Goal: Task Accomplishment & Management: Complete application form

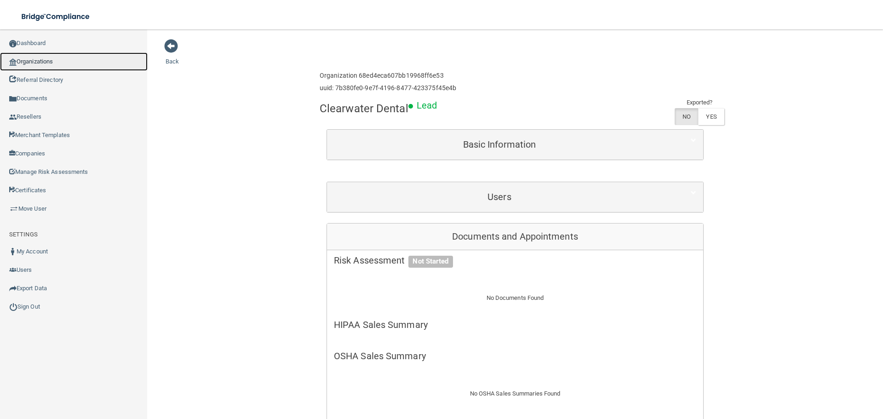
click at [97, 57] on link "Organizations" at bounding box center [74, 61] width 148 height 18
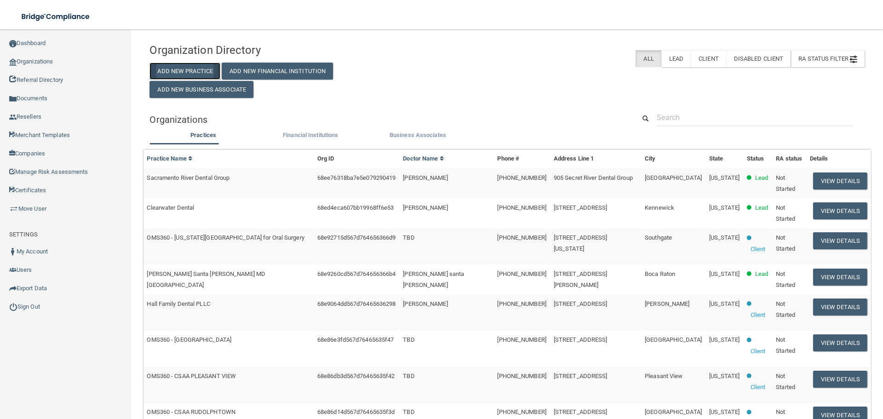
click at [204, 70] on button "Add New Practice" at bounding box center [184, 71] width 71 height 17
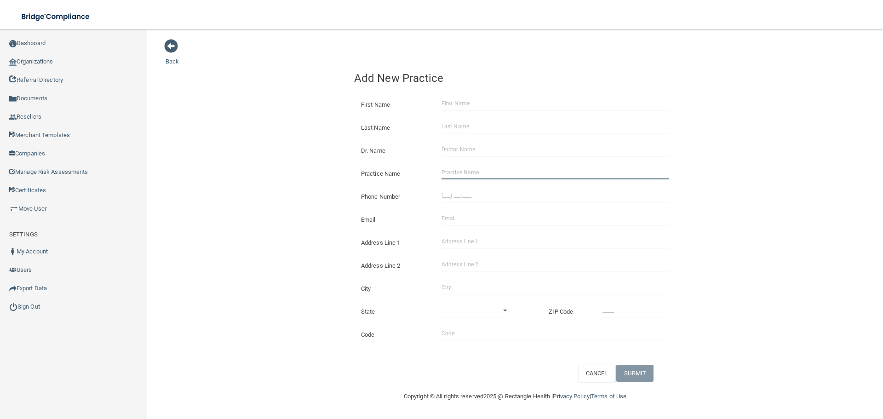
click at [473, 176] on input "Practice Name" at bounding box center [555, 173] width 228 height 14
paste input "[PERSON_NAME], DMD, [GEOGRAPHIC_DATA]"
type input "[PERSON_NAME], DMD, [GEOGRAPHIC_DATA]"
click at [468, 190] on input "(___) ___-____" at bounding box center [555, 196] width 228 height 14
paste input "321) 537-3916"
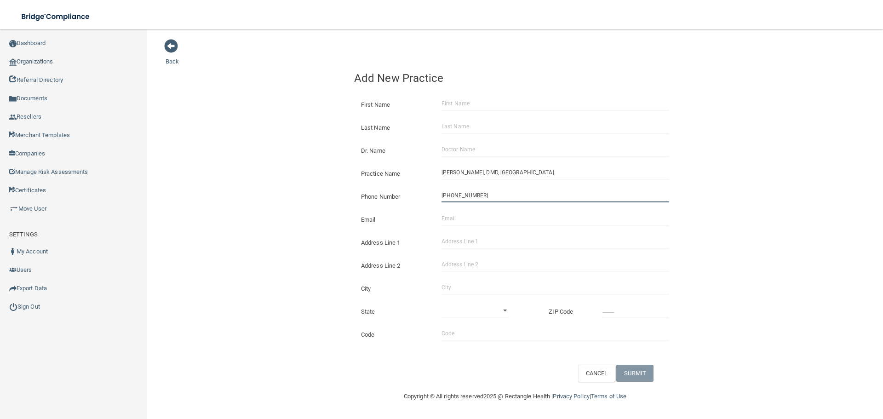
type input "[PHONE_NUMBER]"
drag, startPoint x: 284, startPoint y: 195, endPoint x: 35, endPoint y: 195, distance: 248.8
click at [283, 195] on div "Back Add New Practice First Name Last Name Dr. Name Practice Name [PERSON_NAME]…" at bounding box center [515, 210] width 699 height 343
click at [451, 245] on input "Address Line 1" at bounding box center [555, 242] width 228 height 14
paste input "[STREET_ADDRESS][PERSON_NAME]"
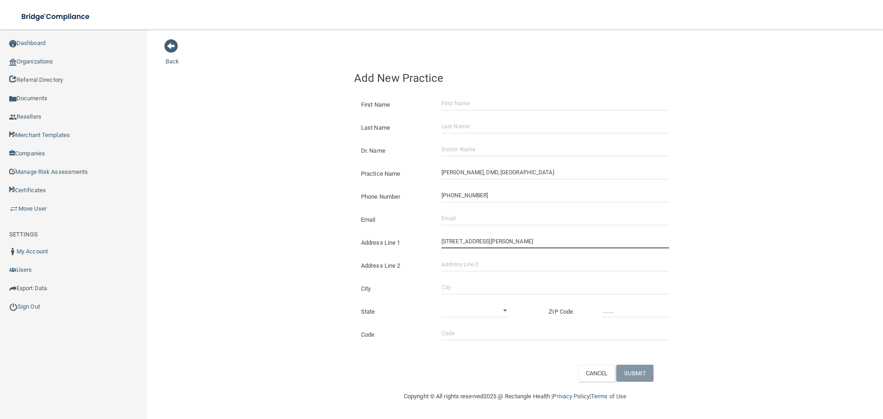
type input "[STREET_ADDRESS][PERSON_NAME]"
click at [466, 286] on input "City" at bounding box center [555, 288] width 228 height 14
type input "Satellite Beach"
drag, startPoint x: 457, startPoint y: 311, endPoint x: 469, endPoint y: 307, distance: 12.8
click at [464, 309] on select "[US_STATE] [US_STATE] [US_STATE] [US_STATE] [US_STATE] [US_STATE] [US_STATE] [U…" at bounding box center [474, 310] width 67 height 14
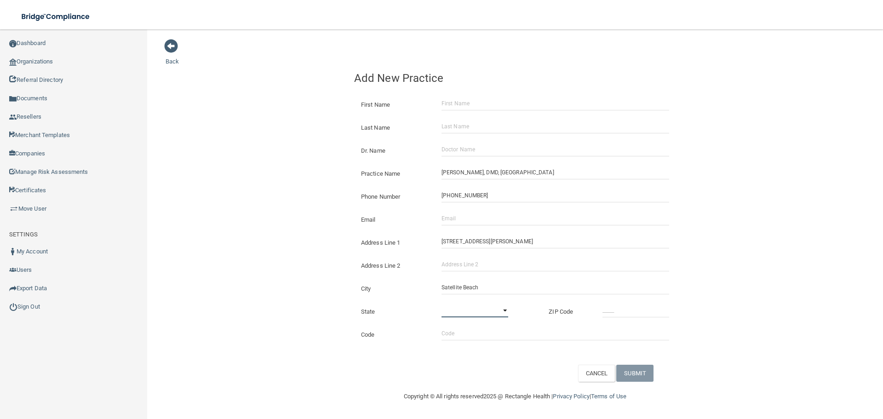
select select "9"
click at [441, 303] on select "[US_STATE] [US_STATE] [US_STATE] [US_STATE] [US_STATE] [US_STATE] [US_STATE] [U…" at bounding box center [474, 310] width 67 height 14
click at [634, 310] on input "_____" at bounding box center [635, 310] width 67 height 14
type input "32927"
drag, startPoint x: 468, startPoint y: 217, endPoint x: 305, endPoint y: 188, distance: 165.7
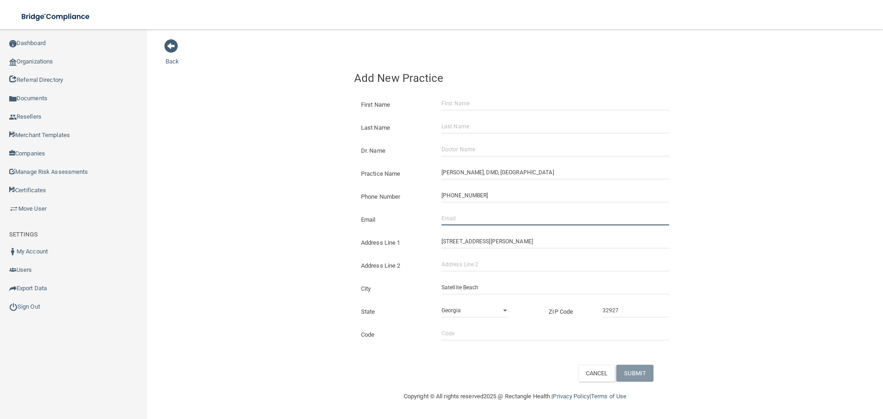
click at [468, 216] on input "Email" at bounding box center [555, 219] width 228 height 14
paste input "[EMAIL_ADDRESS][DOMAIN_NAME]"
type input "[EMAIL_ADDRESS][DOMAIN_NAME]"
drag, startPoint x: 301, startPoint y: 188, endPoint x: 317, endPoint y: 191, distance: 16.1
click at [301, 188] on div "Back Add New Practice First Name Last Name Dr. Name Practice Name [PERSON_NAME]…" at bounding box center [515, 210] width 699 height 343
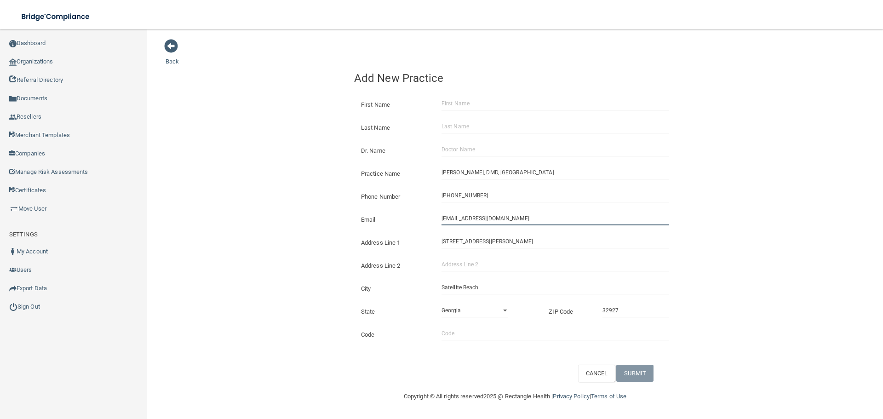
click at [456, 221] on input "[EMAIL_ADDRESS][DOMAIN_NAME]" at bounding box center [555, 219] width 228 height 14
drag, startPoint x: 456, startPoint y: 219, endPoint x: 180, endPoint y: 176, distance: 279.2
click at [223, 205] on div "Back Add New Practice First Name Last Name Dr. Name Practice Name [PERSON_NAME]…" at bounding box center [515, 210] width 699 height 343
click at [447, 143] on input "Dr. Name" at bounding box center [555, 150] width 228 height 14
paste input "[PERSON_NAME]"
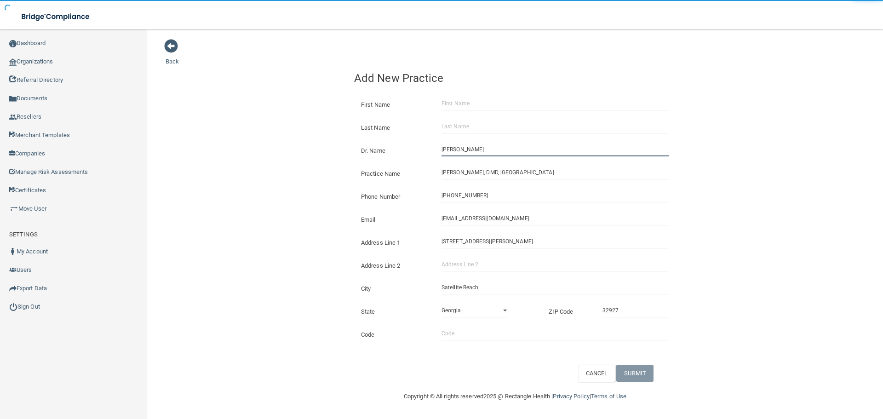
click at [457, 149] on input "[PERSON_NAME]" at bounding box center [555, 150] width 228 height 14
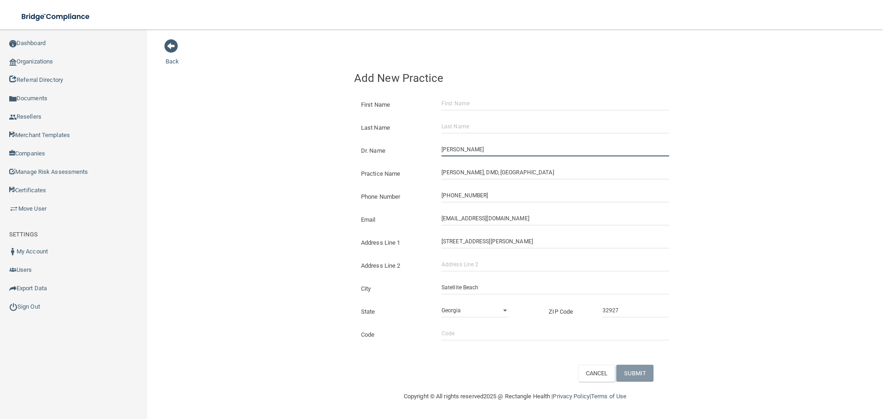
click at [456, 149] on input "[PERSON_NAME]" at bounding box center [555, 150] width 228 height 14
drag, startPoint x: 453, startPoint y: 148, endPoint x: 395, endPoint y: 149, distance: 57.9
click at [395, 143] on div "Dr. Name [PERSON_NAME]" at bounding box center [515, 143] width 322 height 0
click at [500, 152] on input "[PERSON_NAME]" at bounding box center [555, 150] width 228 height 14
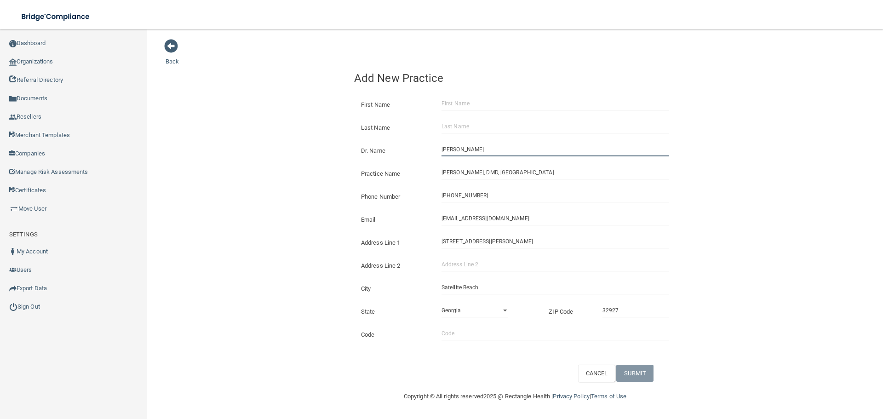
click at [500, 152] on input "[PERSON_NAME]" at bounding box center [555, 150] width 228 height 14
type input "[PERSON_NAME]"
click at [458, 109] on input "First Name" at bounding box center [555, 104] width 228 height 14
paste input "[PERSON_NAME]"
click at [468, 107] on input "[PERSON_NAME]" at bounding box center [555, 104] width 228 height 14
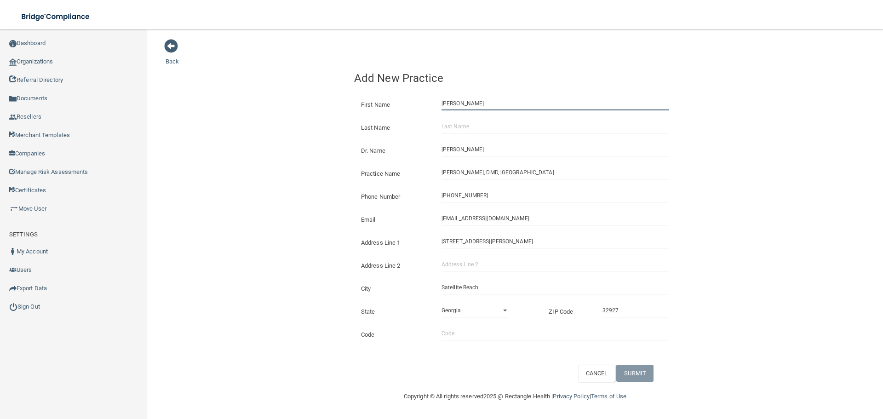
click at [468, 107] on input "[PERSON_NAME]" at bounding box center [555, 104] width 228 height 14
type input "[PERSON_NAME]"
click at [468, 119] on div "Last Name" at bounding box center [515, 124] width 336 height 23
drag, startPoint x: 487, startPoint y: 129, endPoint x: 467, endPoint y: 128, distance: 19.8
click at [487, 129] on input "Last Name" at bounding box center [555, 127] width 228 height 14
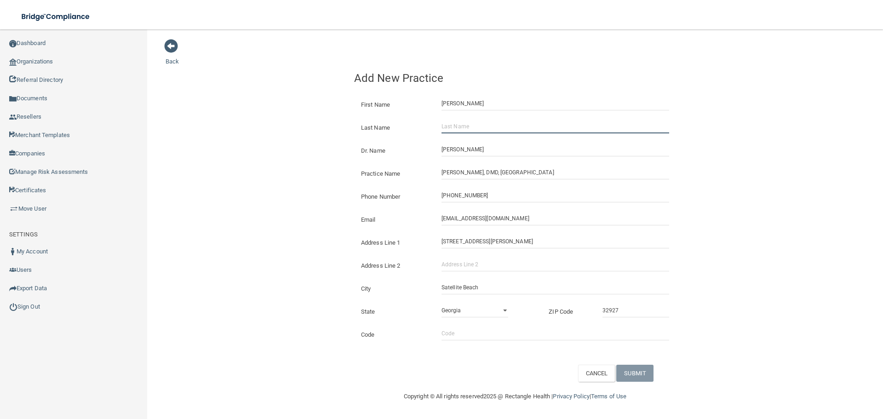
paste input "[PERSON_NAME]"
type input "[PERSON_NAME]"
click at [634, 374] on button "SUBMIT" at bounding box center [634, 373] width 37 height 17
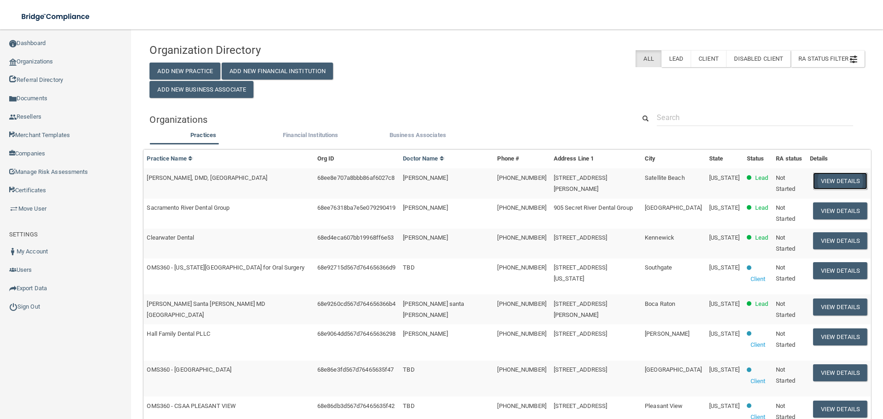
drag, startPoint x: 826, startPoint y: 186, endPoint x: 816, endPoint y: 173, distance: 16.7
click at [826, 186] on button "View Details" at bounding box center [840, 180] width 54 height 17
